Goal: Task Accomplishment & Management: Complete application form

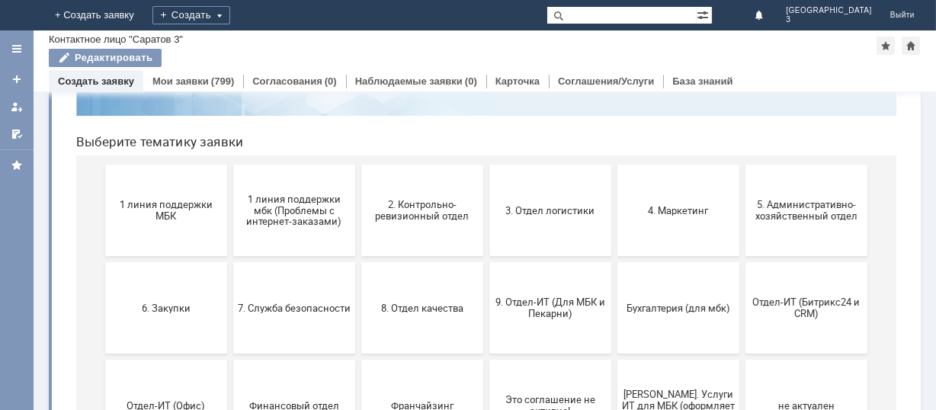
scroll to position [203, 0]
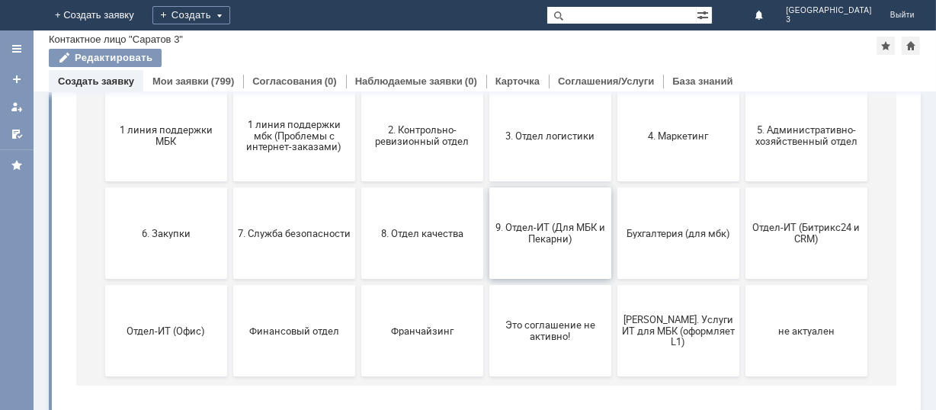
click at [560, 224] on span "9. Отдел-ИТ (Для МБК и Пекарни)" at bounding box center [549, 234] width 113 height 23
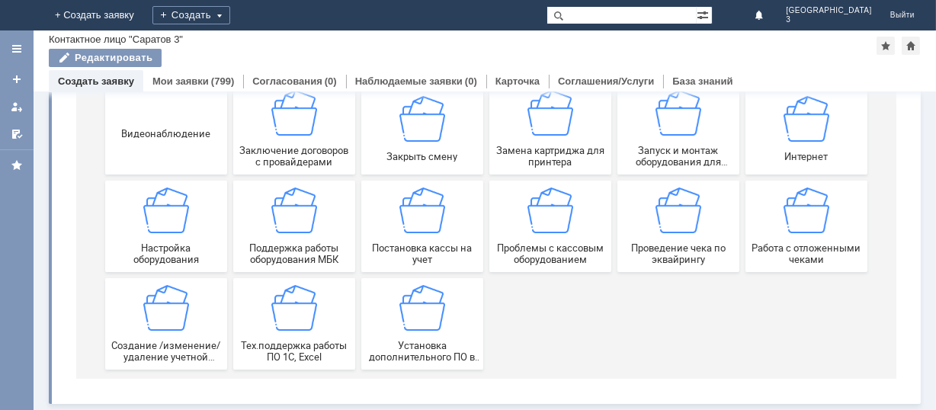
scroll to position [212, 0]
click at [783, 217] on img at bounding box center [806, 211] width 46 height 46
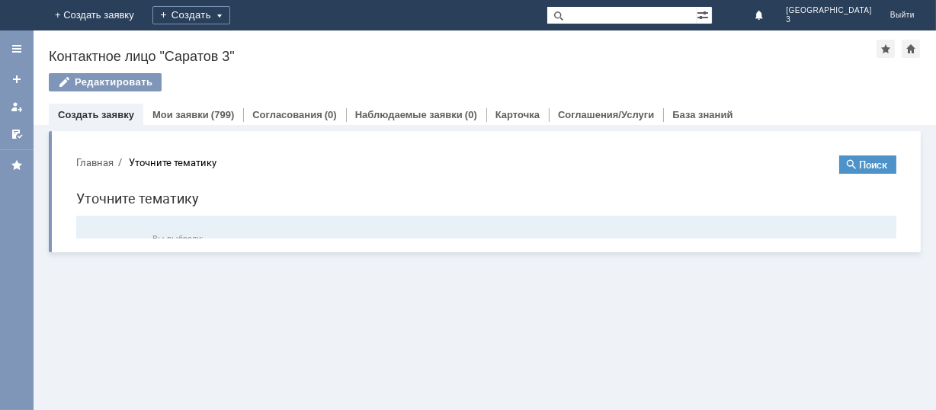
scroll to position [0, 0]
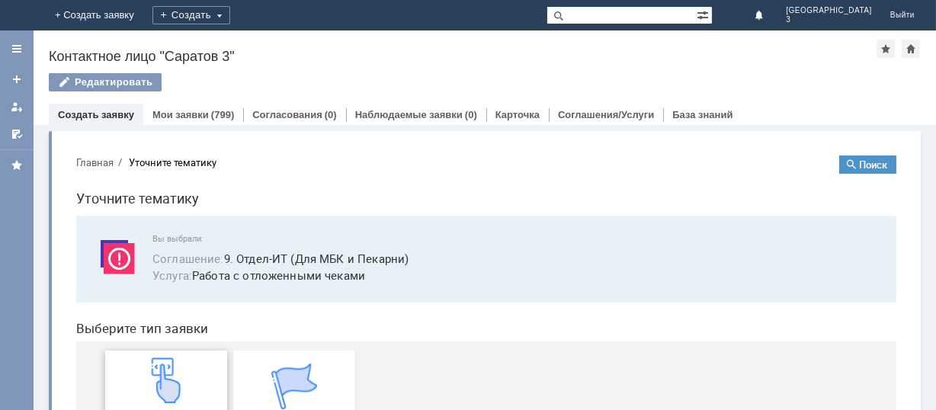
click at [152, 376] on img at bounding box center [166, 380] width 46 height 46
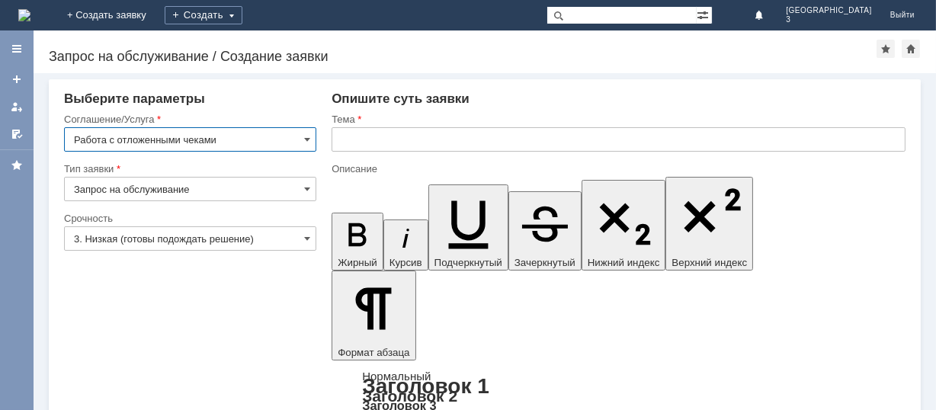
click at [194, 236] on input "3. Низкая (готовы подождать решение)" at bounding box center [190, 238] width 252 height 24
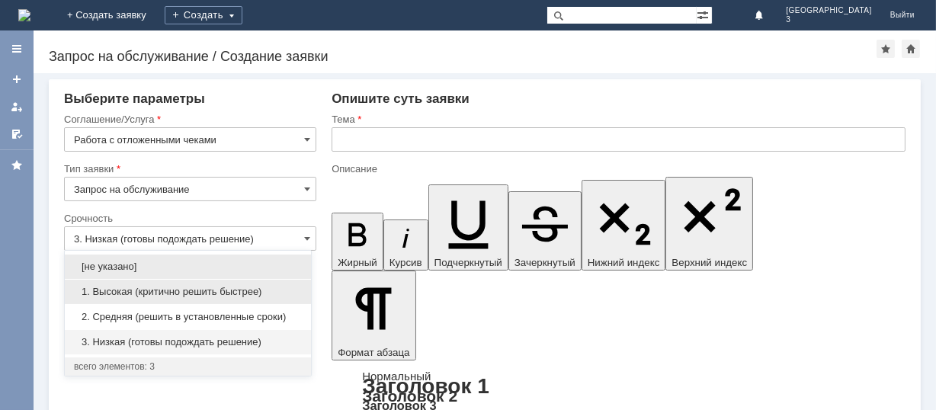
click at [134, 297] on span "1. Высокая (критично решить быстрее)" at bounding box center [188, 292] width 228 height 12
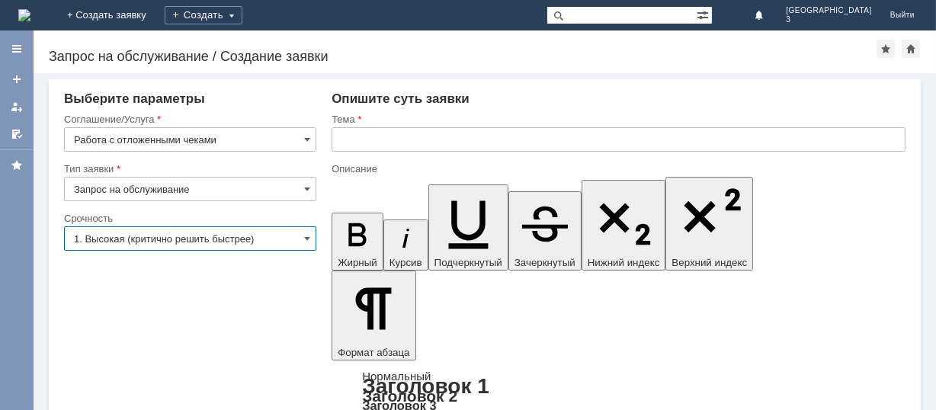
type input "1. Высокая (критично решить быстрее)"
click at [434, 132] on input "text" at bounding box center [619, 139] width 574 height 24
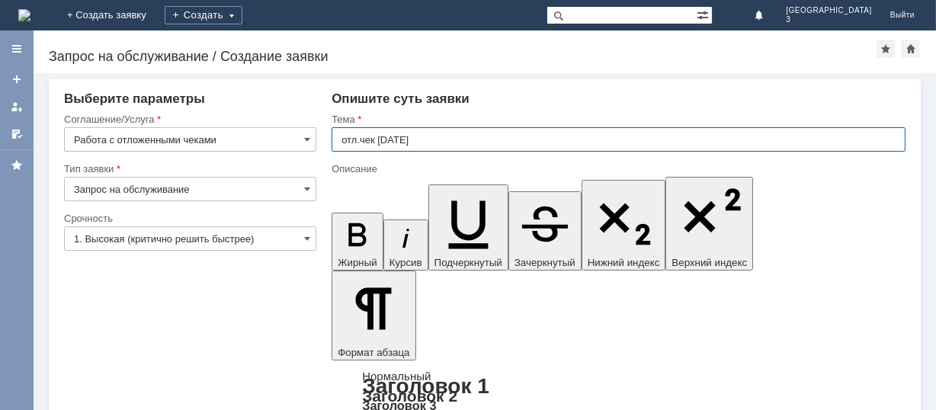
type input "отл.чек [DATE]"
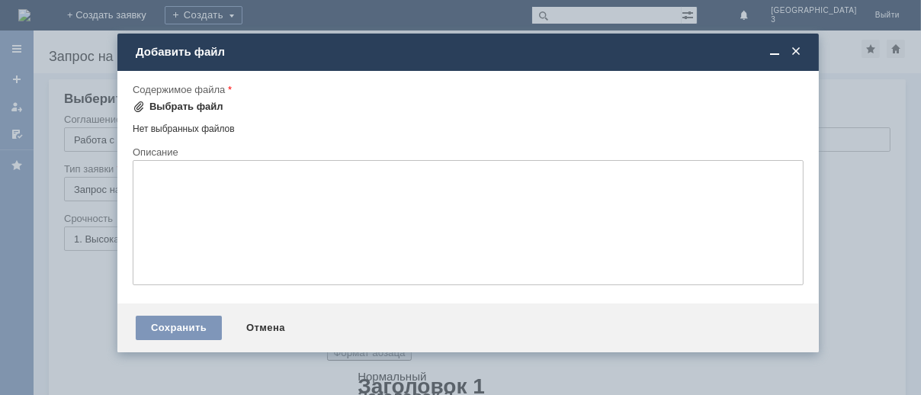
click at [175, 101] on div "Выбрать файл" at bounding box center [186, 107] width 74 height 12
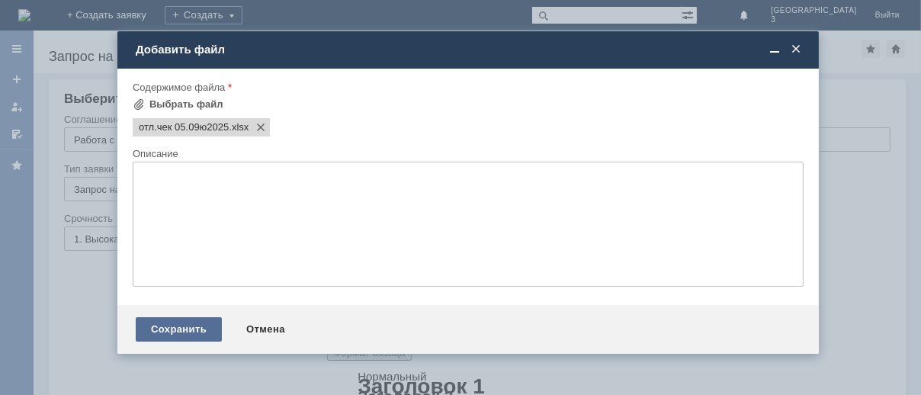
click at [163, 342] on div "Сохранить" at bounding box center [179, 329] width 86 height 24
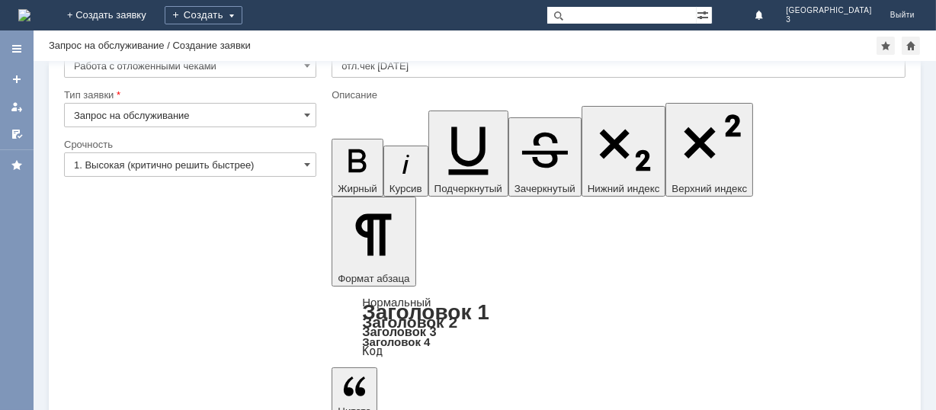
scroll to position [61, 0]
